Goal: Register for event/course

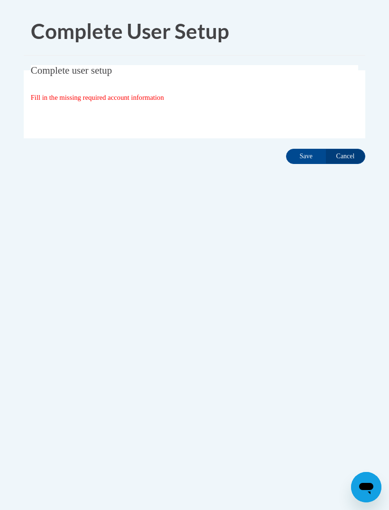
click at [308, 157] on input "Save" at bounding box center [306, 156] width 40 height 15
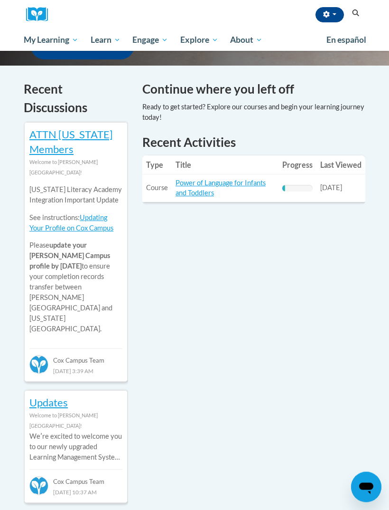
scroll to position [291, 0]
click at [0, 0] on span "All Courses" at bounding box center [0, 0] width 0 height 0
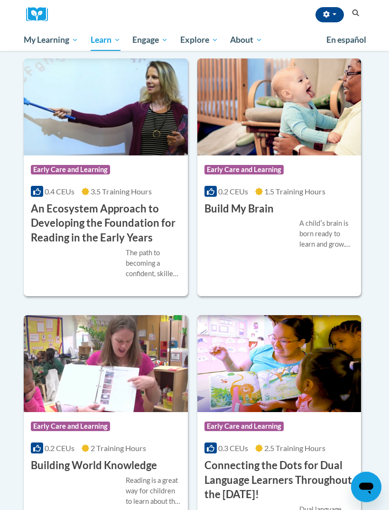
scroll to position [295, 0]
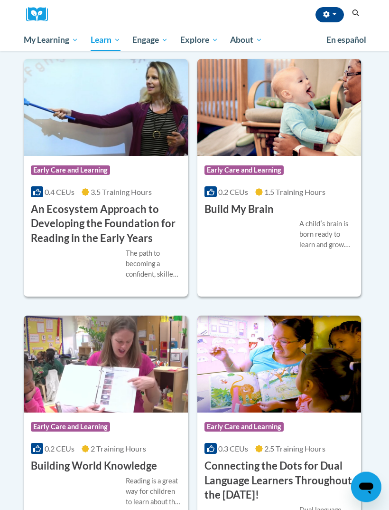
click at [312, 228] on div "A childʹs brain is born ready to learn and grow. We all have a role to play in …" at bounding box center [327, 234] width 55 height 31
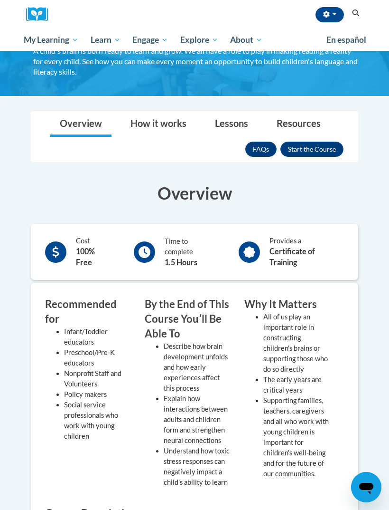
scroll to position [74, 0]
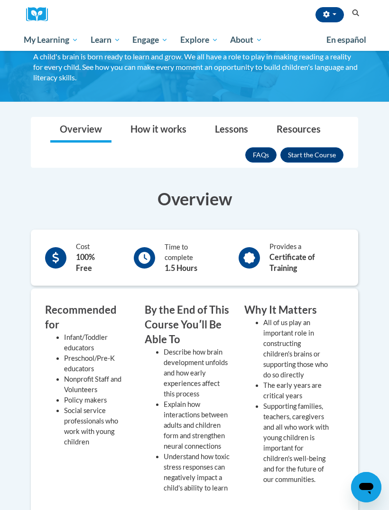
click at [321, 157] on button "Enroll" at bounding box center [312, 154] width 63 height 15
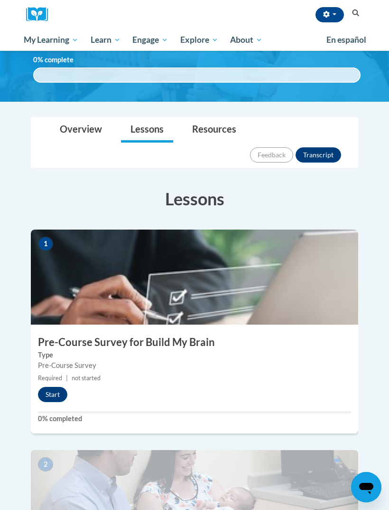
scroll to position [146, 0]
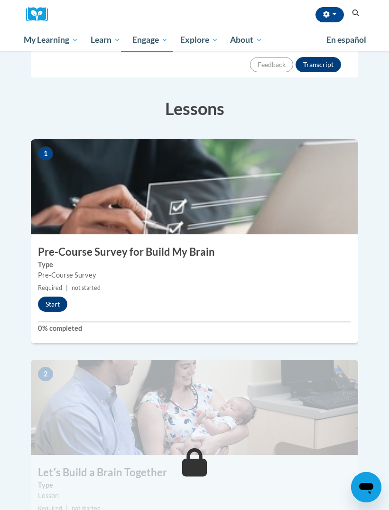
click at [50, 268] on div "1 Pre-Course Survey for Build My Brain Type Pre-Course Survey Required | not st…" at bounding box center [195, 241] width 328 height 204
click at [61, 296] on button "Start" at bounding box center [52, 303] width 29 height 15
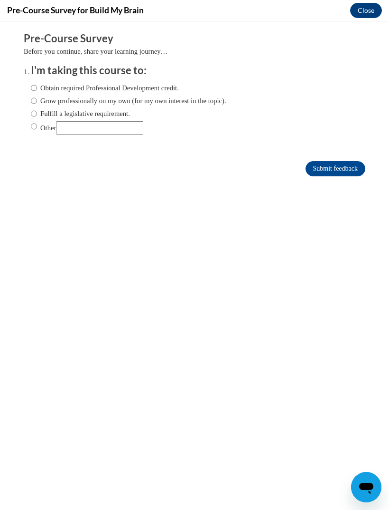
scroll to position [0, 0]
click at [36, 83] on input "Obtain required Professional Development credit." at bounding box center [34, 88] width 6 height 10
radio input "true"
click at [340, 165] on input "Submit feedback" at bounding box center [336, 168] width 60 height 15
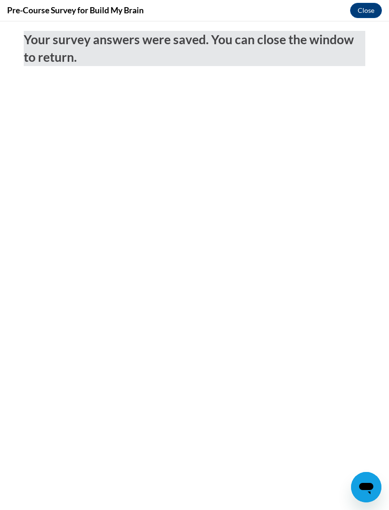
click at [365, 9] on button "Close" at bounding box center [367, 10] width 32 height 15
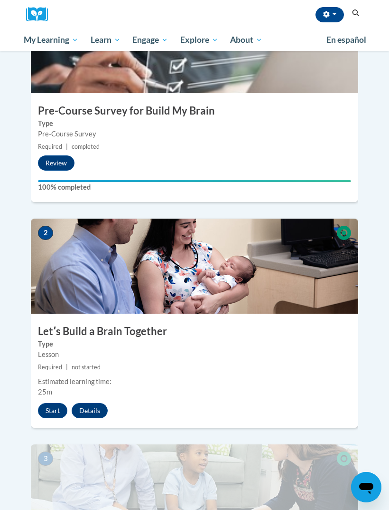
scroll to position [289, 0]
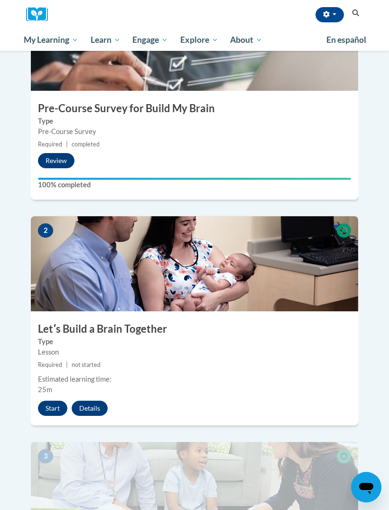
click at [51, 400] on button "Start" at bounding box center [52, 407] width 29 height 15
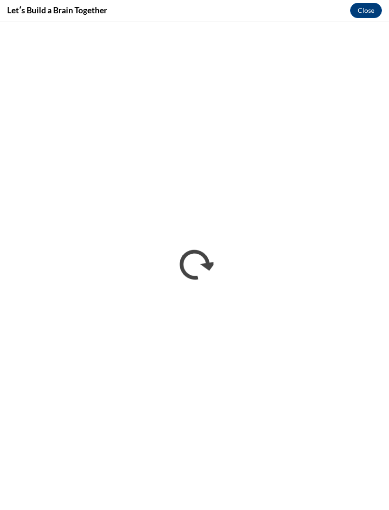
scroll to position [0, 0]
